Goal: Task Accomplishment & Management: Use online tool/utility

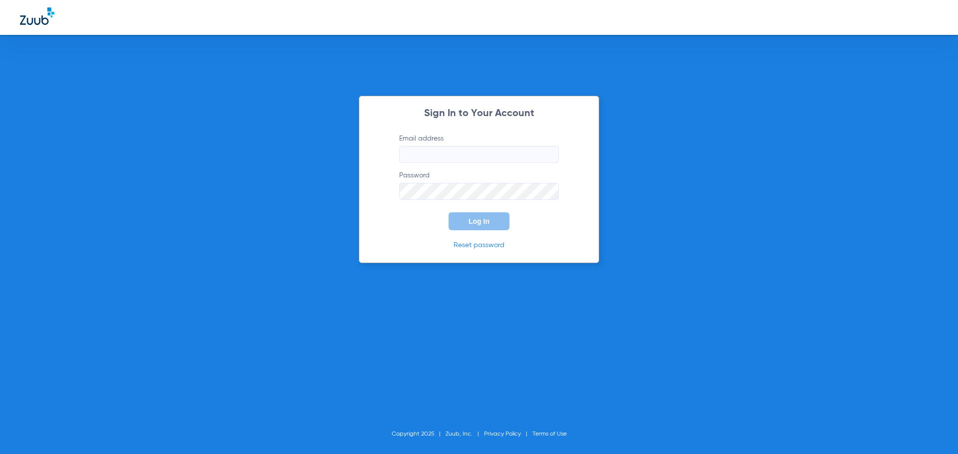
type input "[PERSON_NAME][EMAIL_ADDRESS][DOMAIN_NAME]"
click at [467, 220] on button "Log In" at bounding box center [478, 221] width 61 height 18
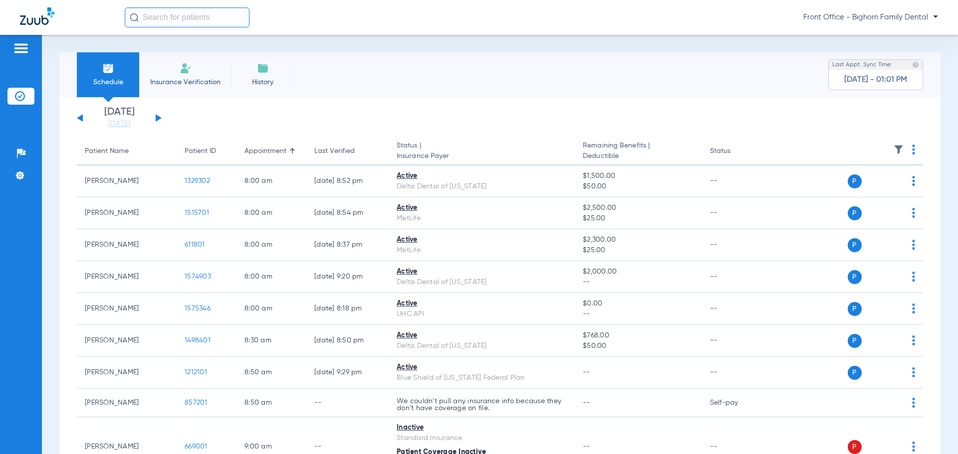
click at [226, 17] on input "text" at bounding box center [187, 17] width 125 height 20
click at [453, 93] on div "Schedule Insurance Verification History Last Appt. Sync Time: [DATE] - 01:01 PM" at bounding box center [499, 74] width 881 height 45
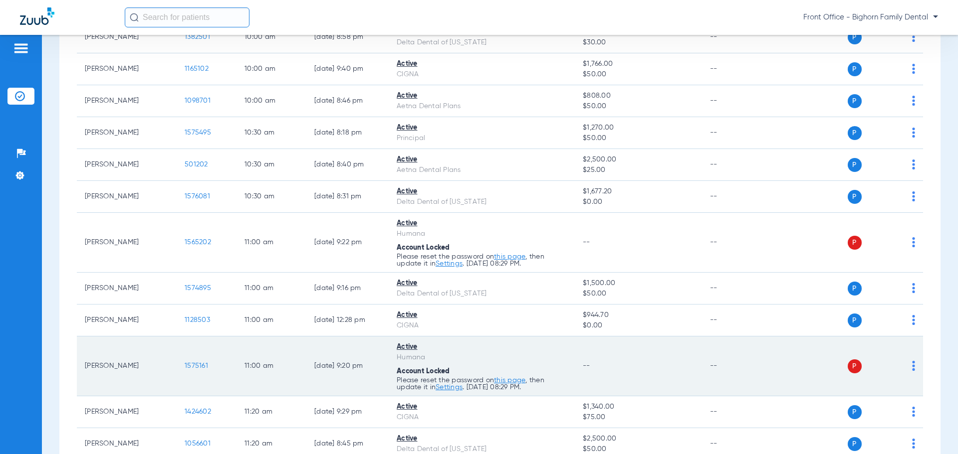
scroll to position [698, 0]
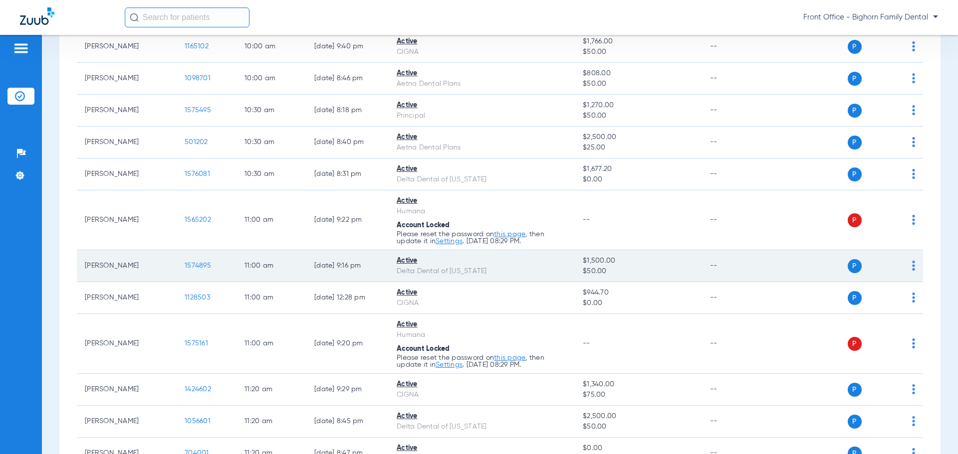
click at [204, 266] on span "1574895" at bounding box center [198, 265] width 26 height 7
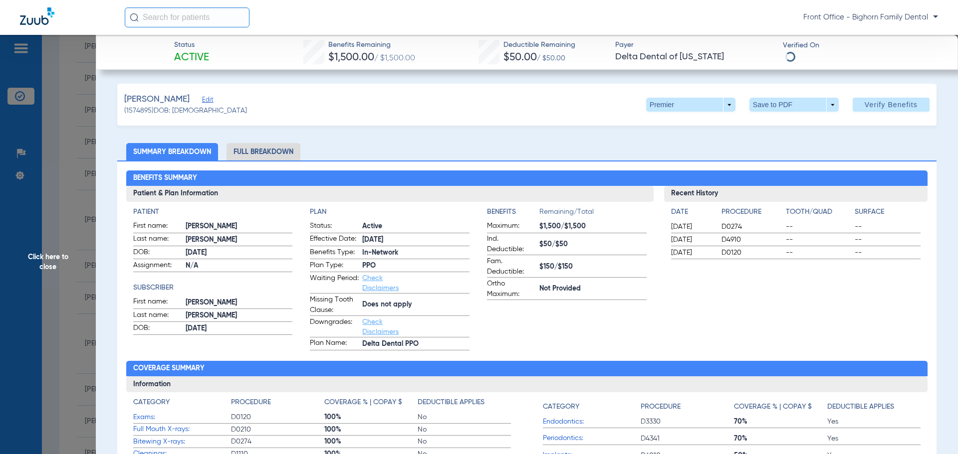
click at [266, 153] on li "Full Breakdown" at bounding box center [263, 151] width 74 height 17
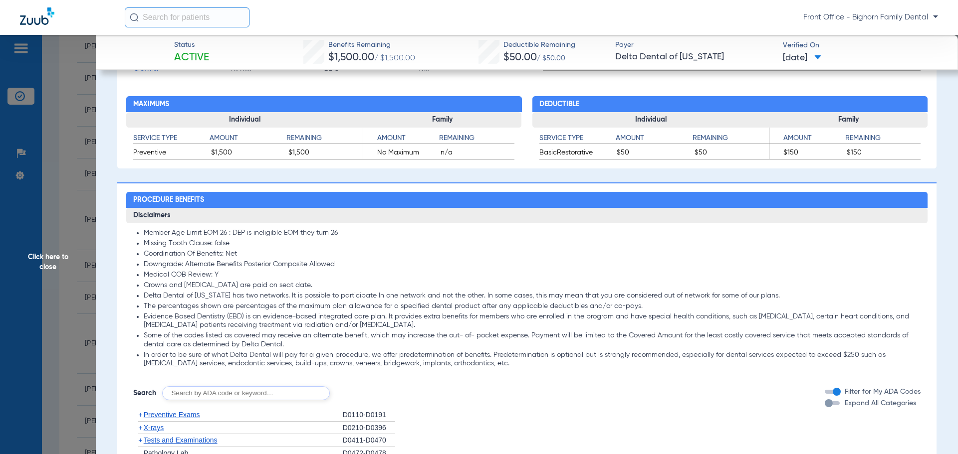
scroll to position [648, 0]
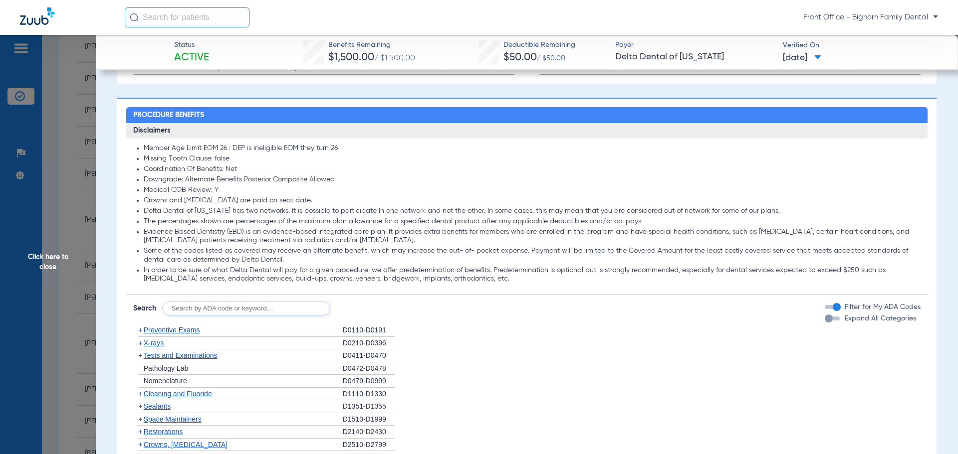
click at [845, 322] on span "Expand All Categories" at bounding box center [879, 318] width 71 height 7
click at [842, 321] on button "Expand All Categories" at bounding box center [834, 319] width 18 height 4
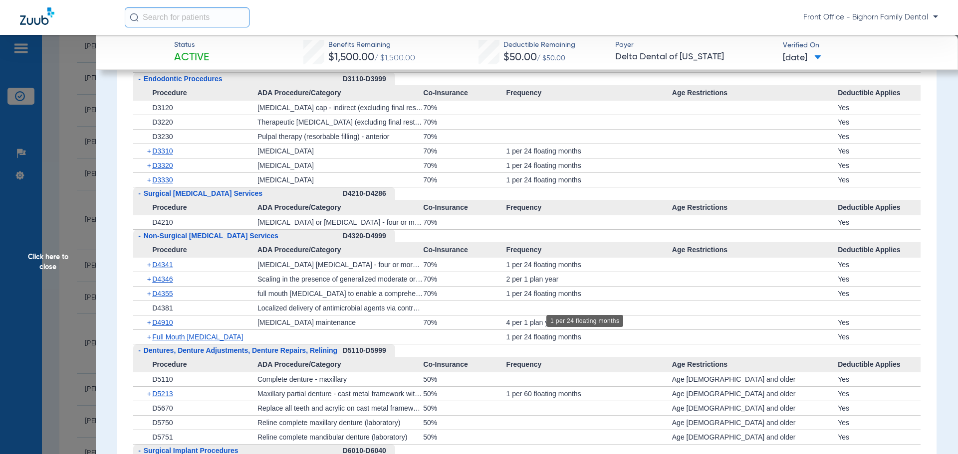
scroll to position [1796, 0]
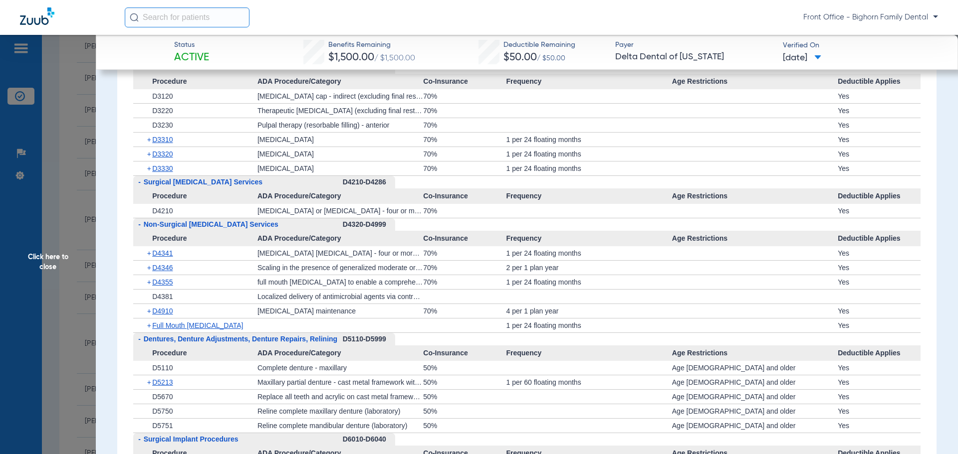
click at [44, 265] on span "Click here to close" at bounding box center [48, 262] width 96 height 454
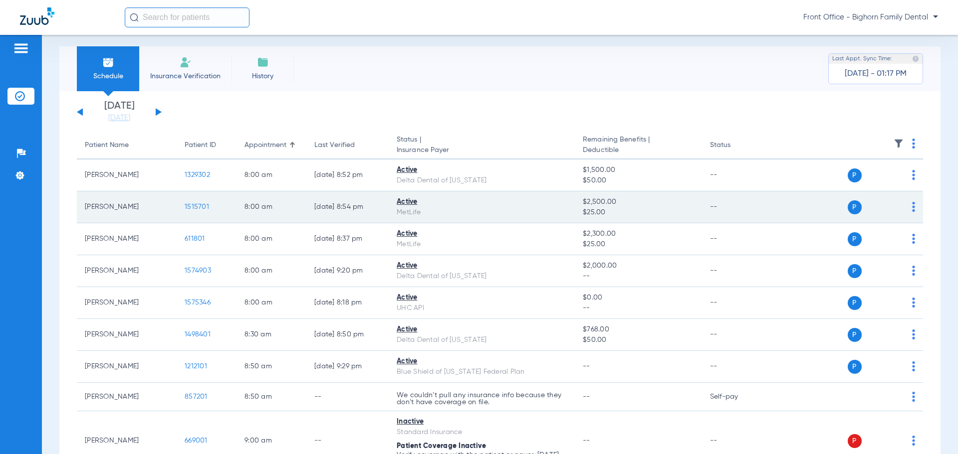
scroll to position [0, 0]
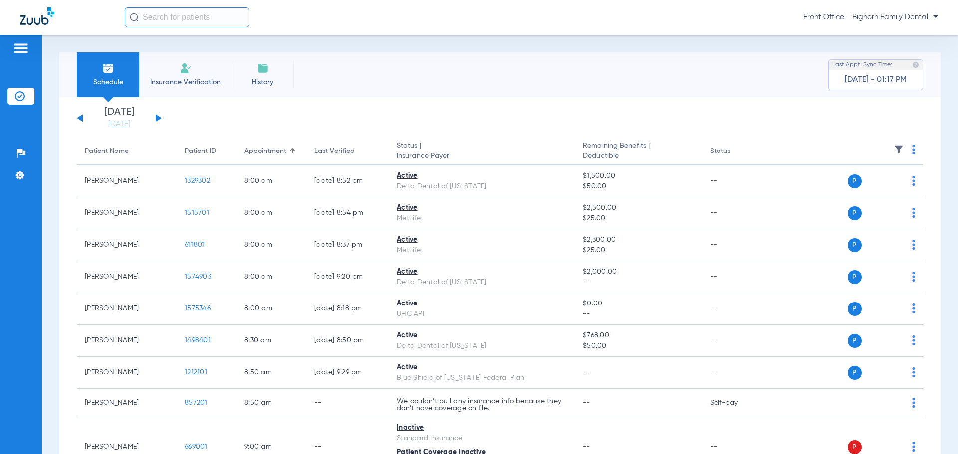
click at [157, 119] on button at bounding box center [159, 117] width 6 height 7
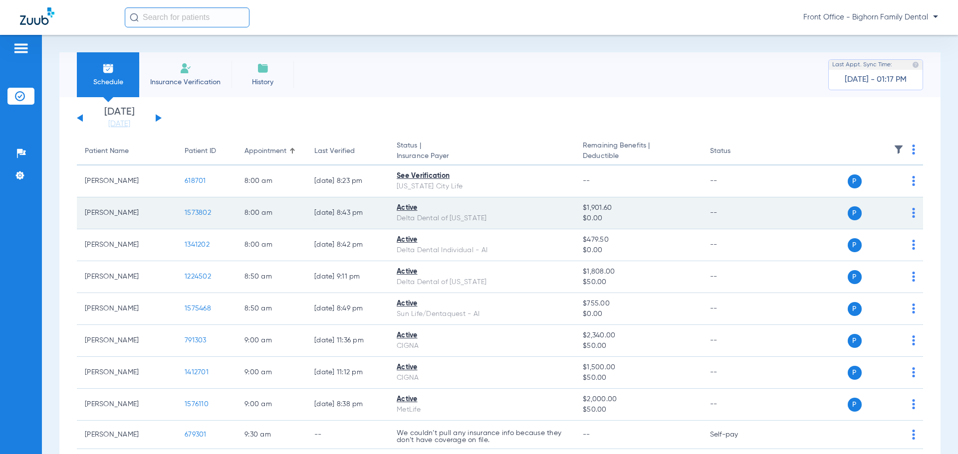
click at [186, 212] on span "1573802" at bounding box center [198, 213] width 26 height 7
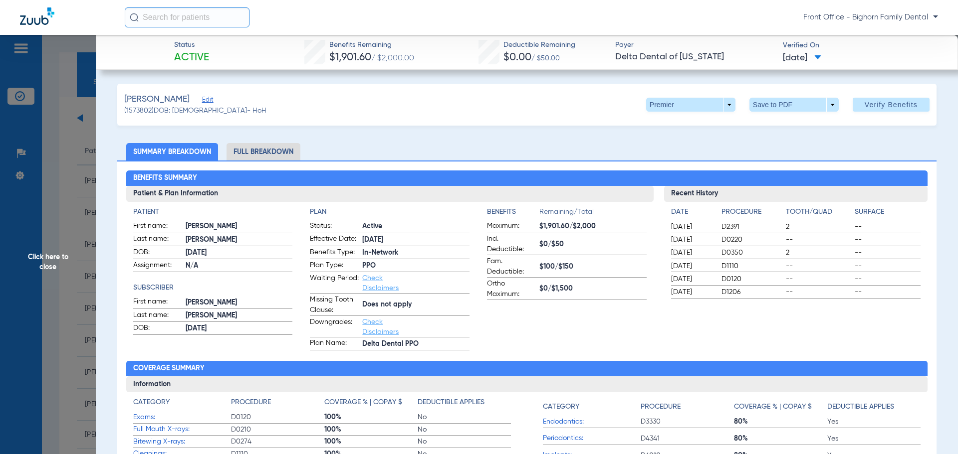
click at [258, 157] on li "Full Breakdown" at bounding box center [263, 151] width 74 height 17
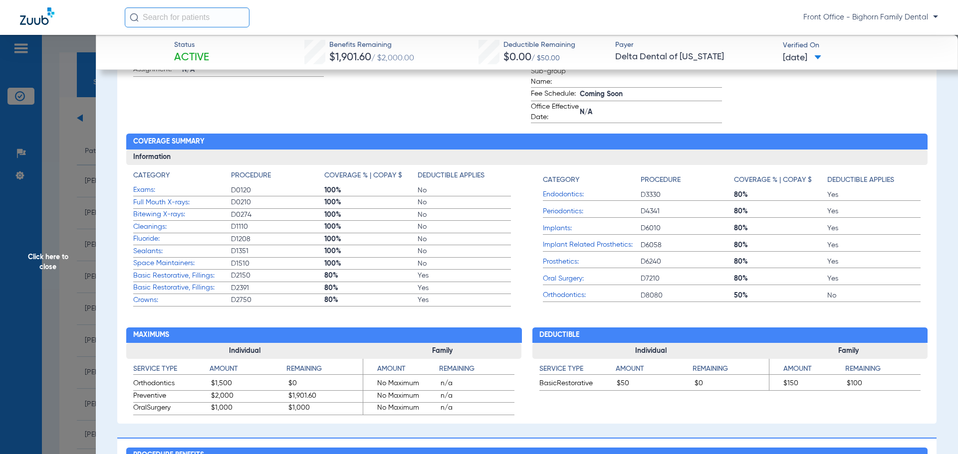
scroll to position [349, 0]
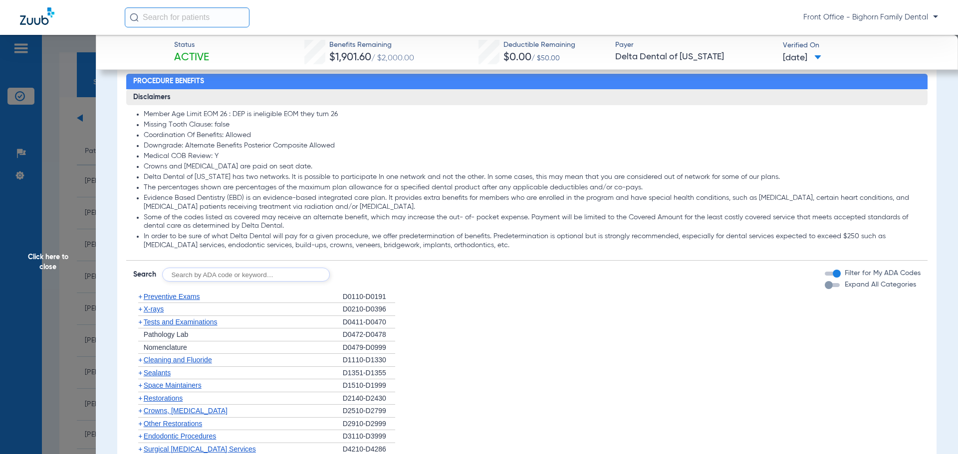
click at [854, 286] on span "Expand All Categories" at bounding box center [879, 284] width 71 height 7
click at [842, 286] on button "Expand All Categories" at bounding box center [834, 285] width 18 height 4
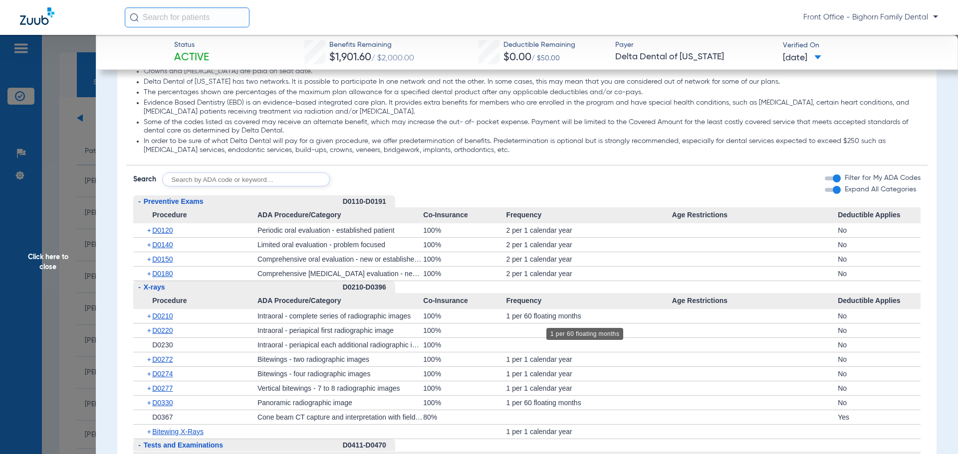
scroll to position [798, 0]
